Goal: Information Seeking & Learning: Learn about a topic

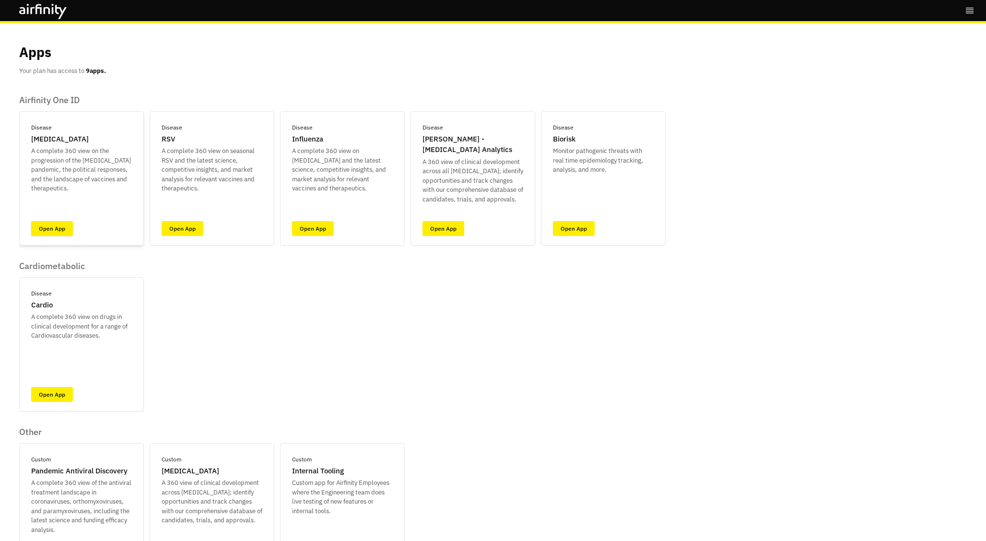
click at [54, 231] on link "Open App" at bounding box center [52, 228] width 42 height 15
